Goal: Task Accomplishment & Management: Complete application form

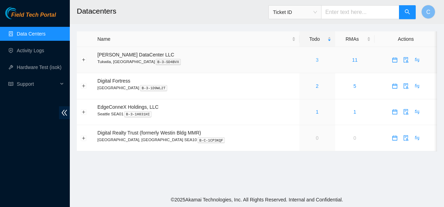
click at [316, 61] on link "3" at bounding box center [317, 60] width 3 height 6
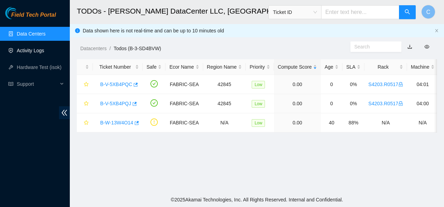
click at [31, 50] on link "Activity Logs" at bounding box center [31, 51] width 28 height 6
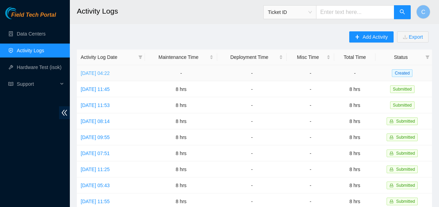
click at [99, 75] on link "[DATE] 04:22" at bounding box center [95, 74] width 29 height 6
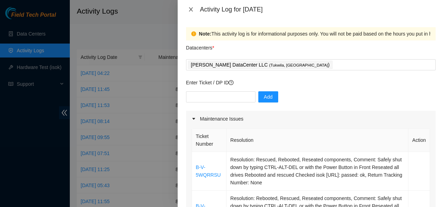
click at [189, 8] on icon "close" at bounding box center [191, 10] width 6 height 6
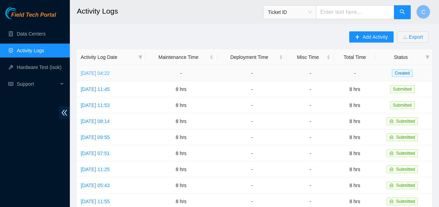
click at [110, 72] on link "Tue, 30 Sep 2025 04:22" at bounding box center [95, 74] width 29 height 6
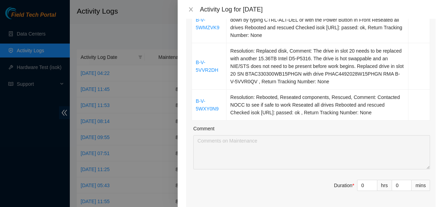
scroll to position [188, 0]
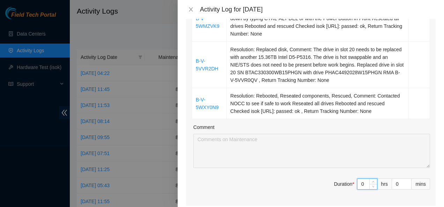
click at [362, 184] on input "0" at bounding box center [368, 184] width 20 height 10
type input "8"
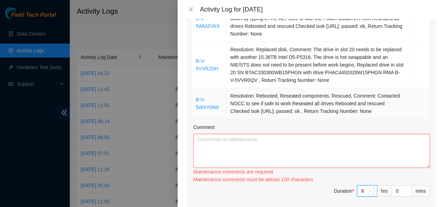
type input "8"
click at [339, 91] on td "Resolution: Rebooted, Reseated components, Rescued, Comment: Contacted NOCC to …" at bounding box center [318, 103] width 182 height 31
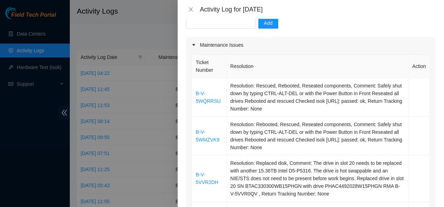
scroll to position [0, 0]
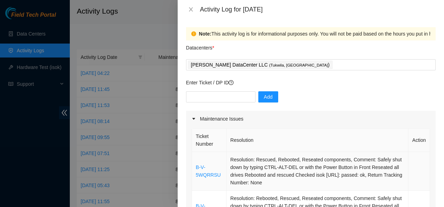
drag, startPoint x: 381, startPoint y: 110, endPoint x: 194, endPoint y: 163, distance: 193.7
copy tbody "B-V-5WQRRSU Resolution: Rescued, Rebooted, Reseated components, Comment: Safely…"
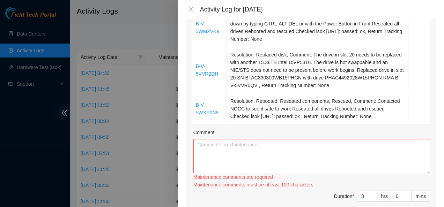
scroll to position [183, 0]
click at [250, 161] on textarea "Comment" at bounding box center [312, 156] width 237 height 34
paste textarea "B-V-5WQRRSU Resolution: Rescued, Rebooted, Reseated components, Comment: Safely…"
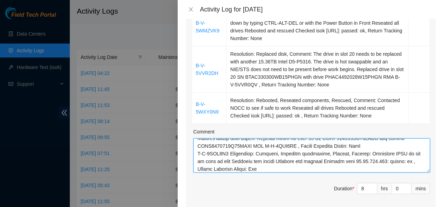
scroll to position [0, 0]
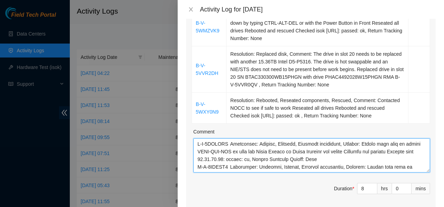
click at [229, 146] on textarea "Comment" at bounding box center [312, 156] width 237 height 34
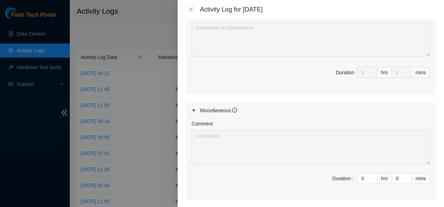
scroll to position [512, 0]
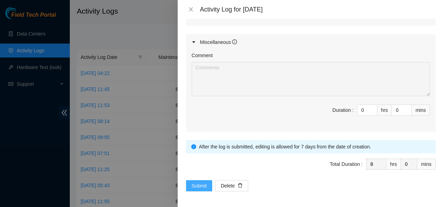
type textarea "B-V-5WQRRSU Resolution: Rescued, Rebooted, Reseated components, Comment: Safely…"
click at [195, 187] on span "Submit" at bounding box center [199, 186] width 15 height 8
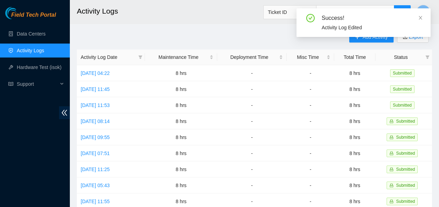
click at [373, 41] on div "Success! Activity Log Edited" at bounding box center [364, 25] width 134 height 34
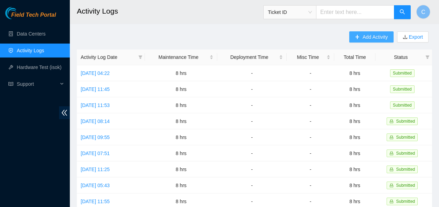
click at [383, 38] on span "Add Activity" at bounding box center [375, 37] width 25 height 8
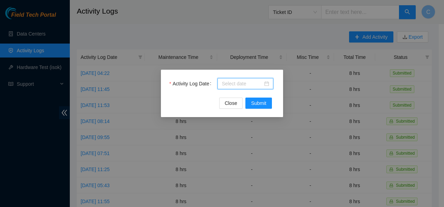
click at [248, 82] on input "Activity Log Date" at bounding box center [242, 84] width 41 height 8
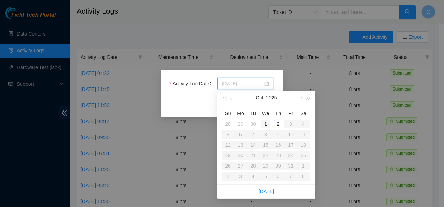
type input "2025-10-01"
click at [266, 123] on div "1" at bounding box center [266, 124] width 8 height 8
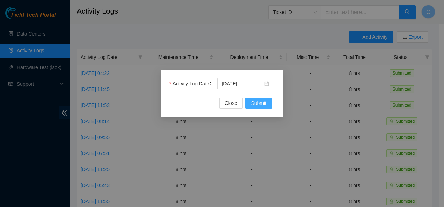
click at [253, 102] on span "Submit" at bounding box center [258, 104] width 15 height 8
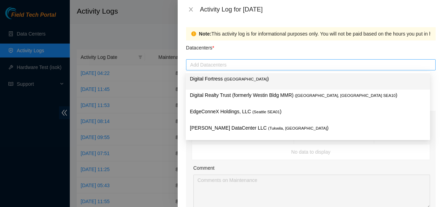
click at [251, 65] on div at bounding box center [311, 65] width 246 height 8
type input "sa"
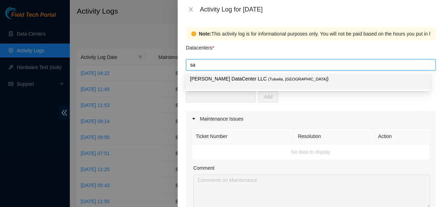
click at [242, 75] on div "Sabey DataCenter LLC ( Tukwila, WA )" at bounding box center [308, 81] width 245 height 16
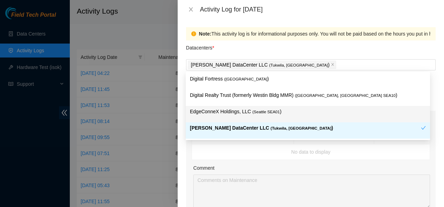
click at [181, 119] on div "Note: This activity log is for informational purposes only. You will not be pai…" at bounding box center [311, 113] width 267 height 189
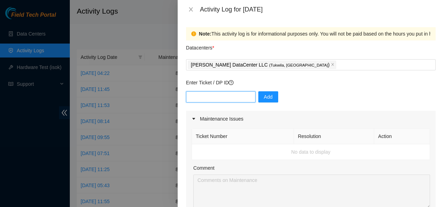
click at [199, 95] on input "text" at bounding box center [221, 97] width 70 height 11
paste input "B-V-5WXY0N9"
type input "B-V-5WXY0N9"
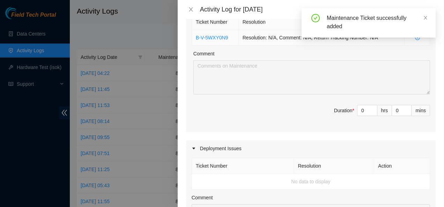
scroll to position [115, 0]
click at [360, 105] on input "0" at bounding box center [368, 110] width 20 height 10
type input "8"
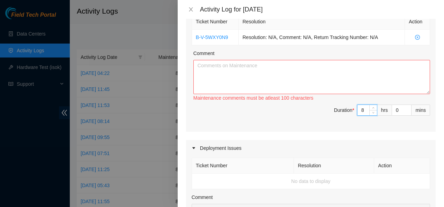
type input "8"
click at [346, 74] on textarea "Comment" at bounding box center [312, 77] width 237 height 34
click at [235, 77] on textarea "Comment" at bounding box center [312, 77] width 237 height 34
paste textarea "B-V-5JWFR7V High Open N/A N/A S407071X2514776 SHI 2x7 nvme-gen1 128C NVME-Q 512…"
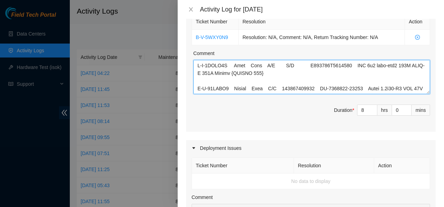
scroll to position [365, 0]
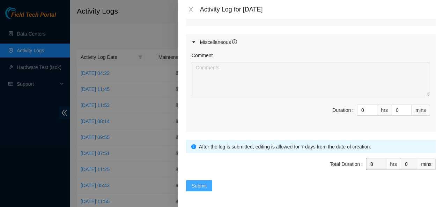
type textarea "B-V-5JWFR7V High Open N/A N/A S407071X2514776 SHI 2x7 nvme-gen1 128C NVME-Q 512…"
click at [197, 185] on span "Submit" at bounding box center [199, 186] width 15 height 8
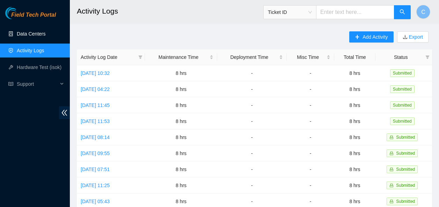
click at [45, 32] on link "Data Centers" at bounding box center [31, 34] width 29 height 6
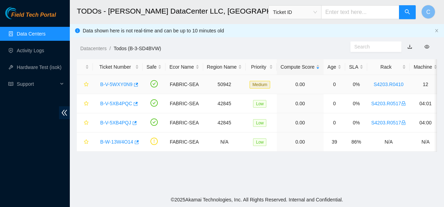
click at [119, 86] on link "B-V-5WXY0N9" at bounding box center [116, 85] width 32 height 6
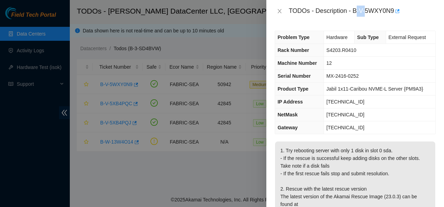
drag, startPoint x: 357, startPoint y: 11, endPoint x: 367, endPoint y: 11, distance: 9.8
click at [367, 11] on div "TODOs - Description - B-V-5WXY0N9" at bounding box center [362, 11] width 147 height 11
drag, startPoint x: 367, startPoint y: 11, endPoint x: 351, endPoint y: 5, distance: 16.5
click at [351, 5] on div "TODOs - Description - B-V-5WXY0N9" at bounding box center [356, 11] width 178 height 22
drag, startPoint x: 353, startPoint y: 8, endPoint x: 394, endPoint y: 7, distance: 40.9
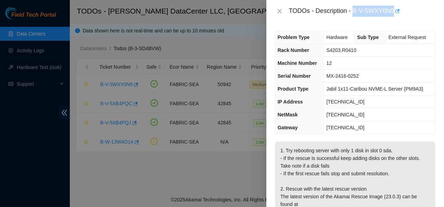
click at [394, 7] on div "TODOs - Description - B-V-5WXY0N9" at bounding box center [362, 11] width 147 height 11
copy div "B-V-5WXY0N9"
